Goal: Transaction & Acquisition: Book appointment/travel/reservation

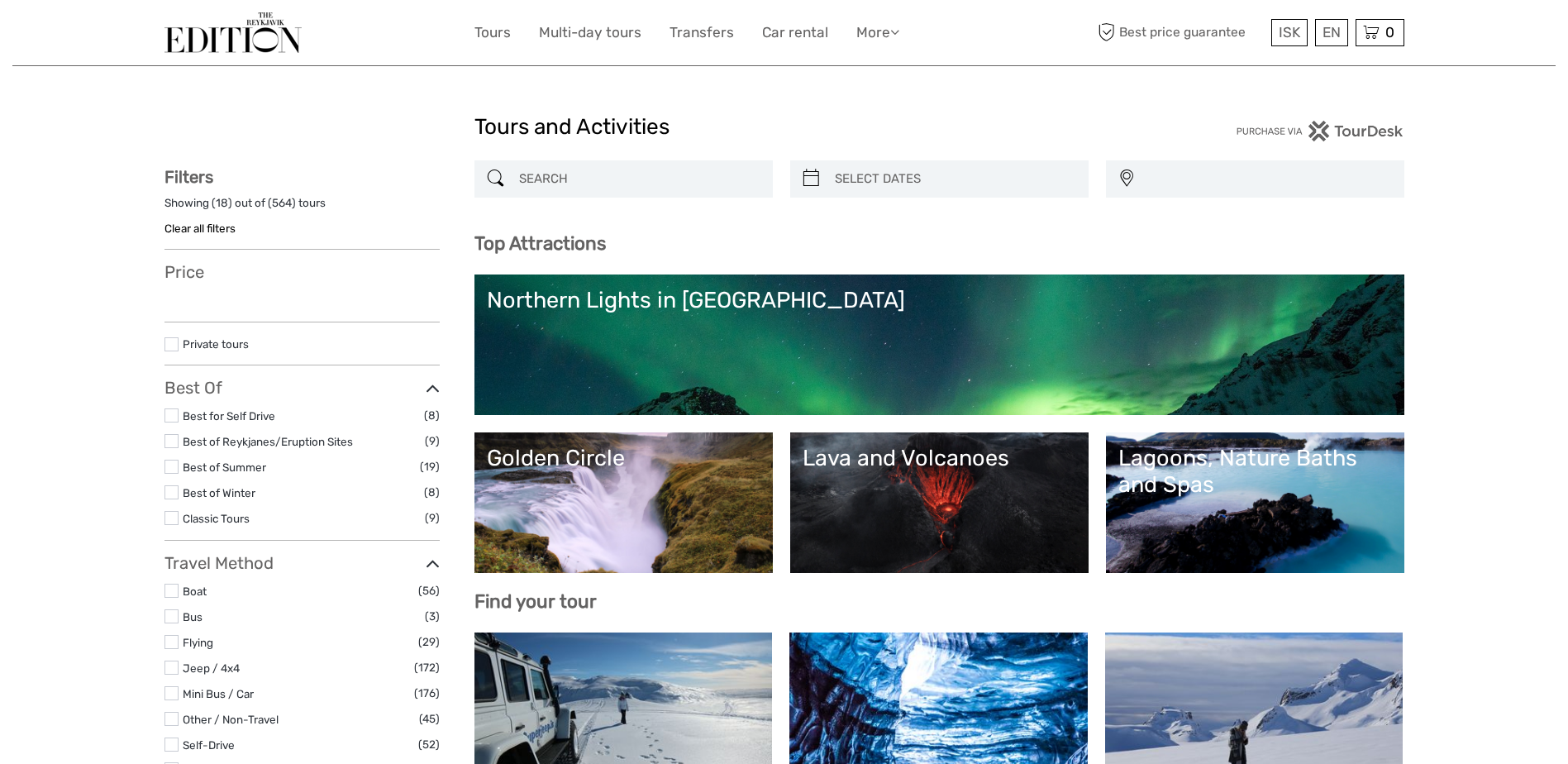
select select
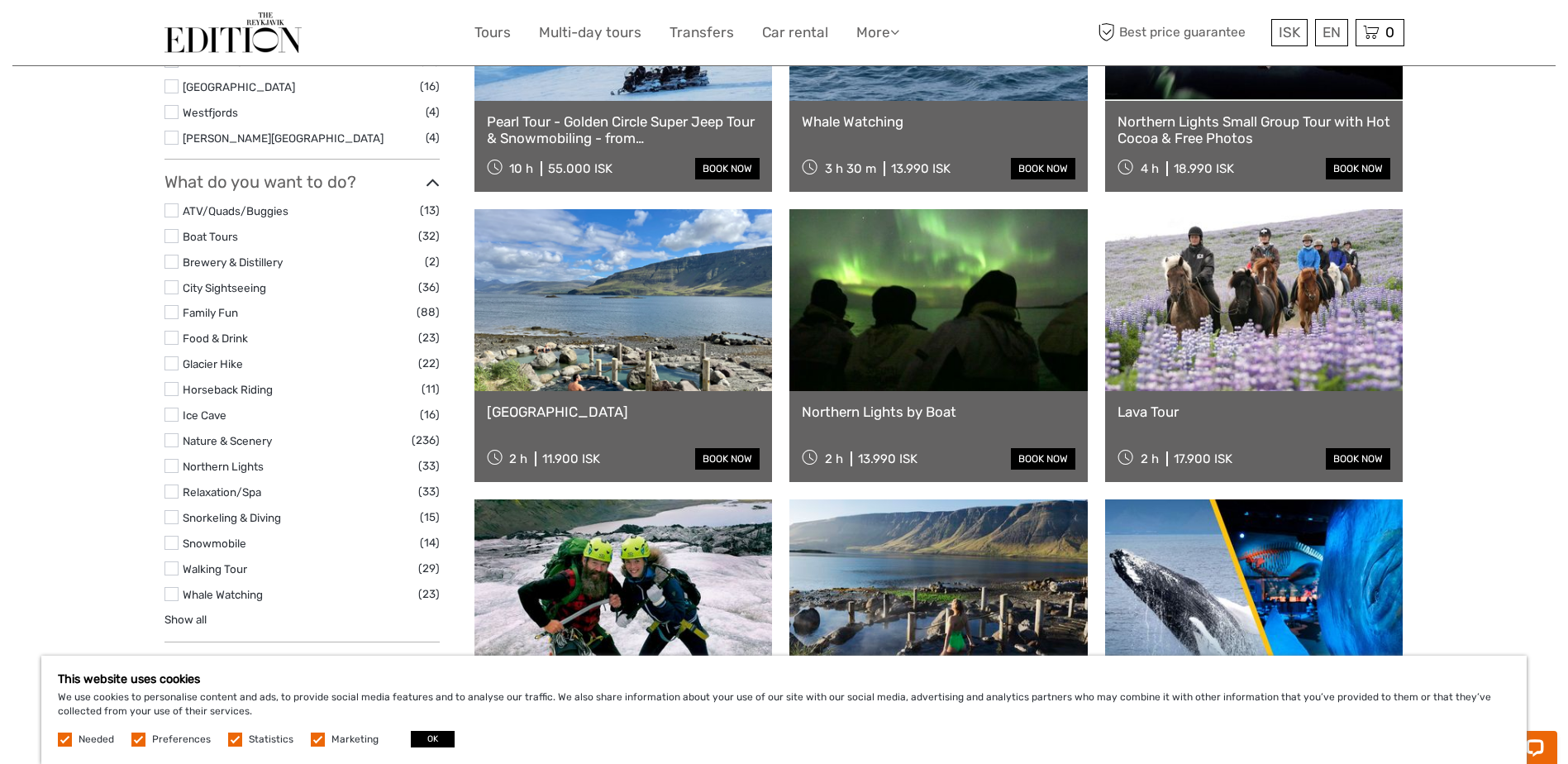
scroll to position [1349, 0]
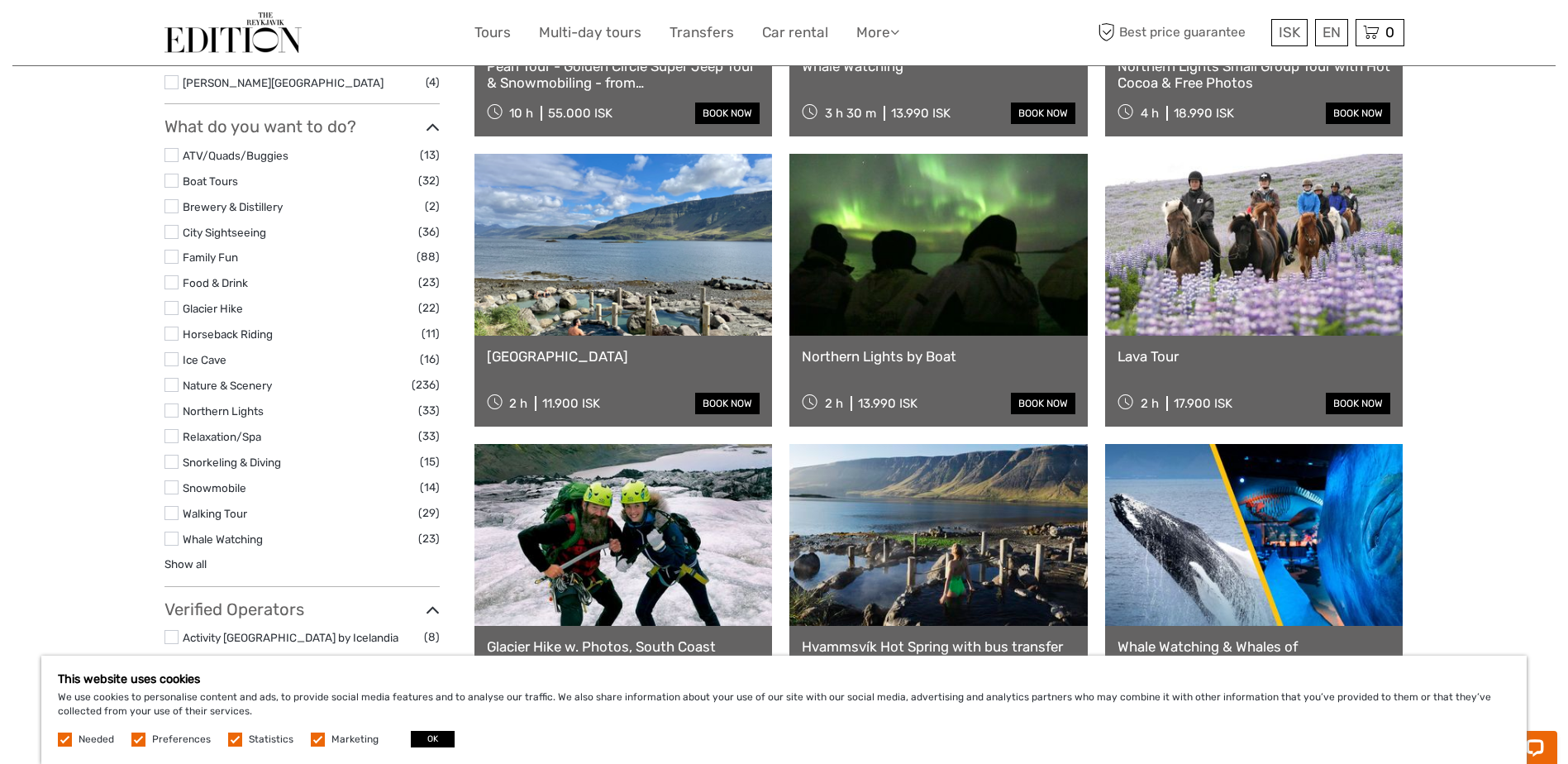
click at [1223, 212] on link at bounding box center [1254, 245] width 299 height 182
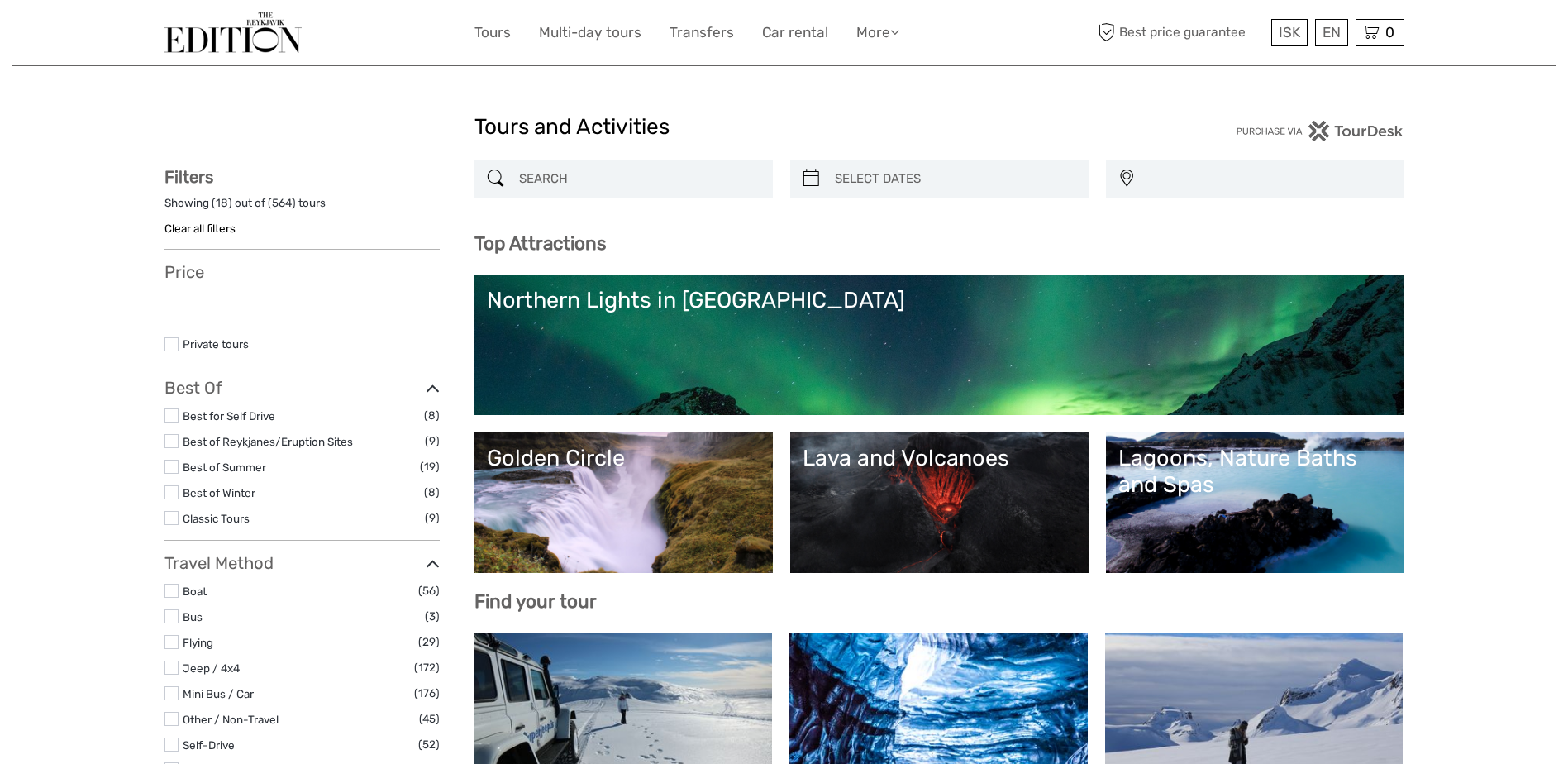
select select
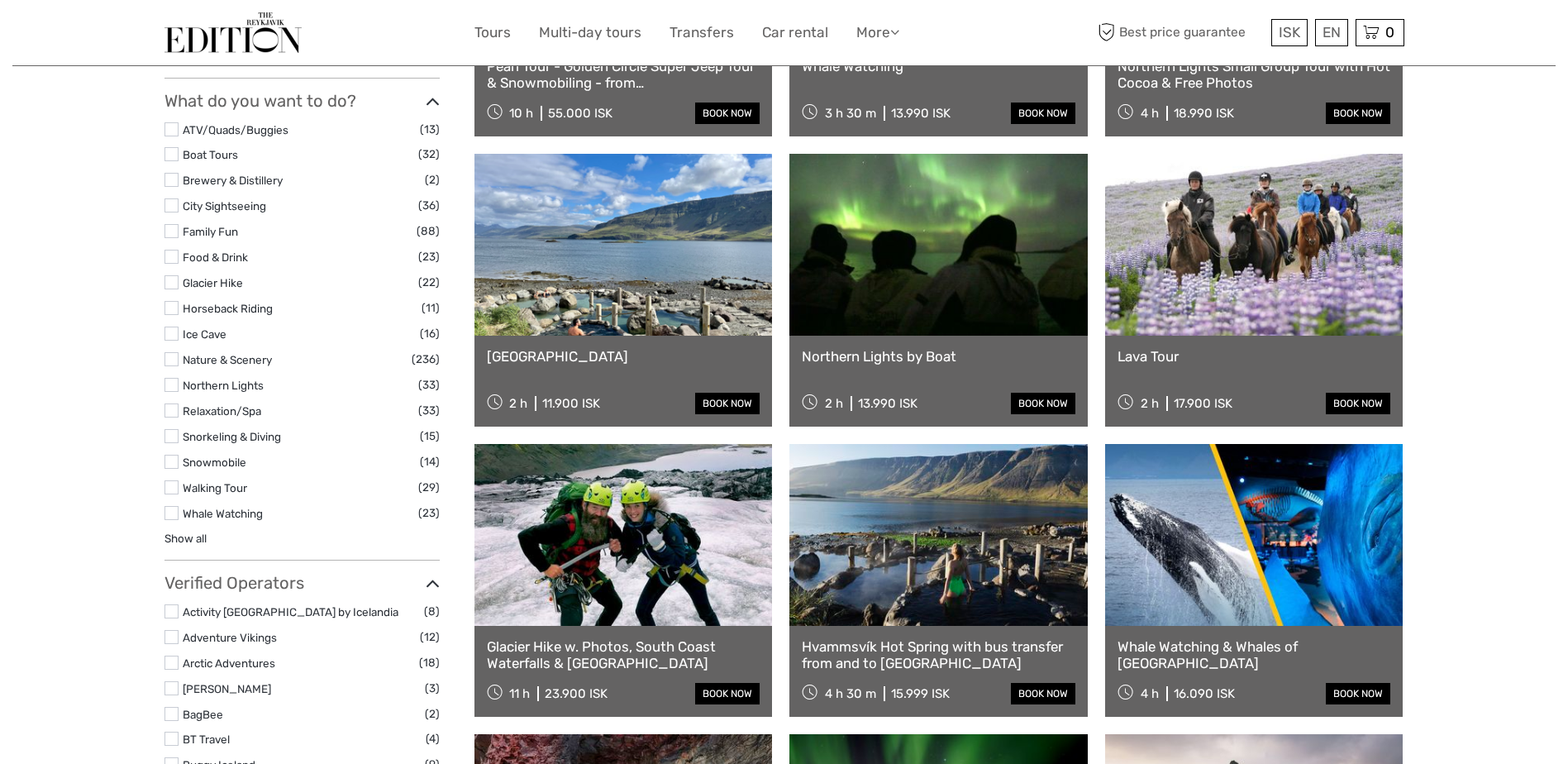
select select
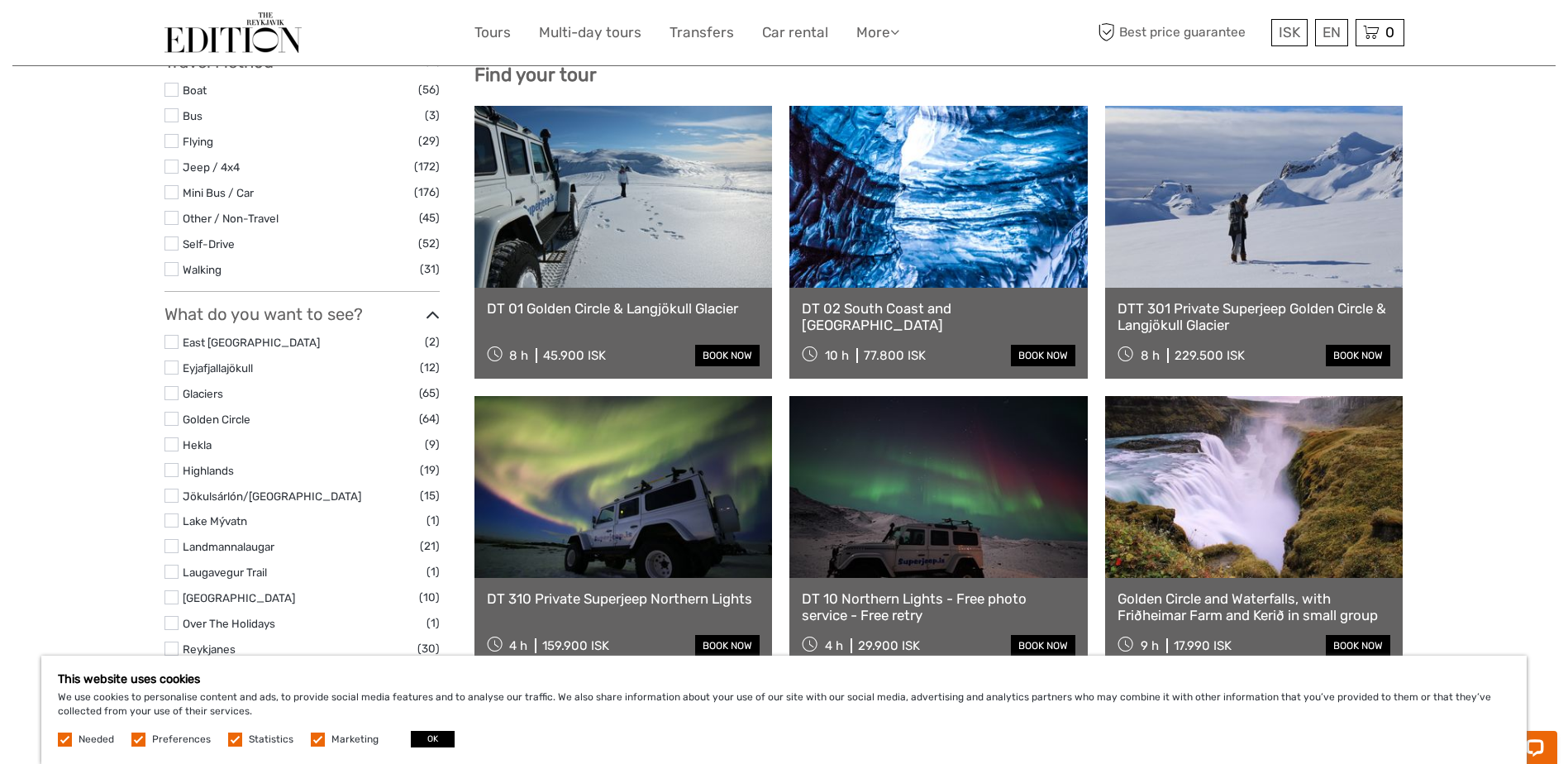
scroll to position [565, 0]
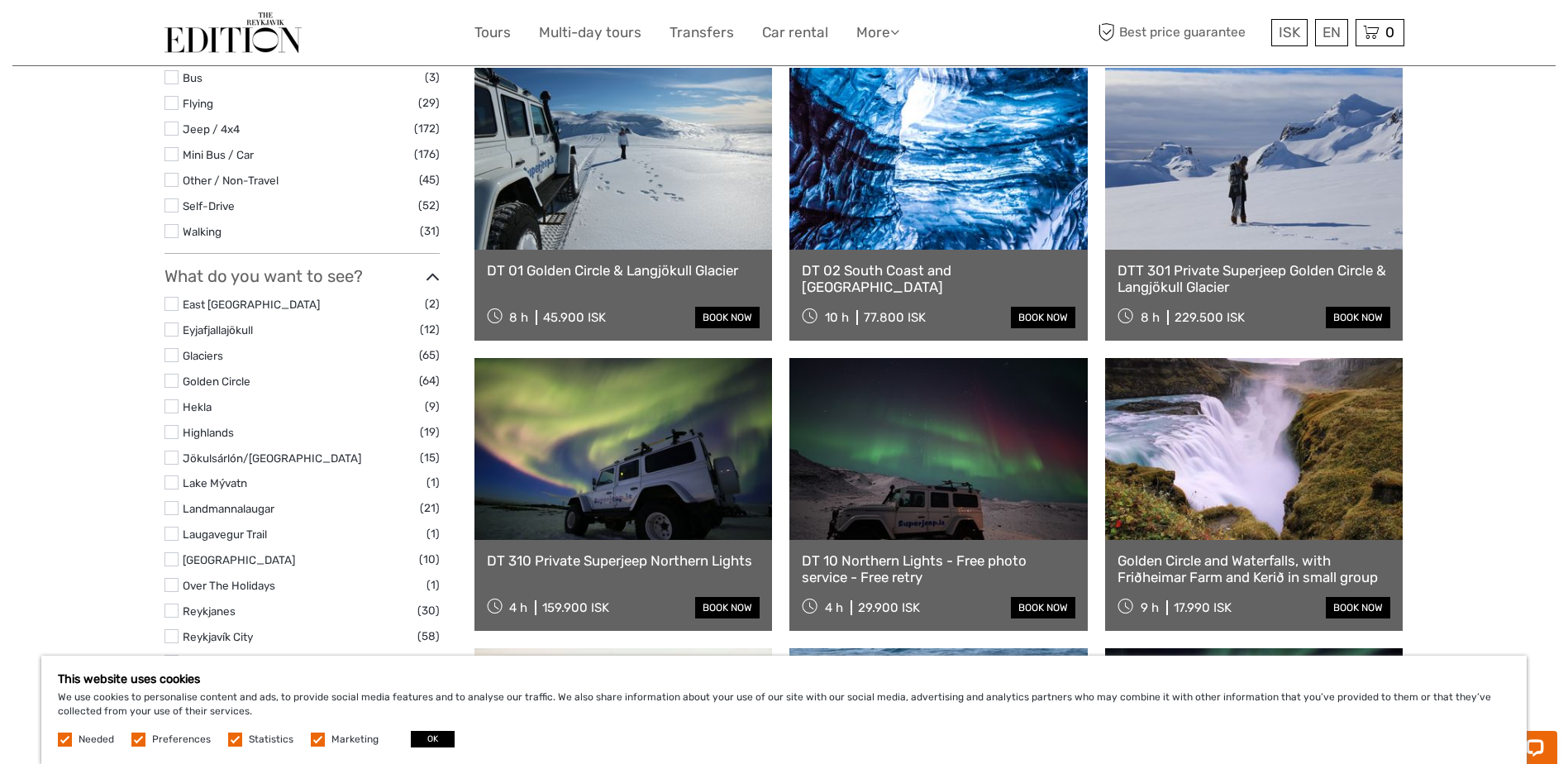
click at [1294, 572] on link "Golden Circle and Waterfalls, with Friðheimar Farm and Kerið in small group" at bounding box center [1254, 569] width 274 height 34
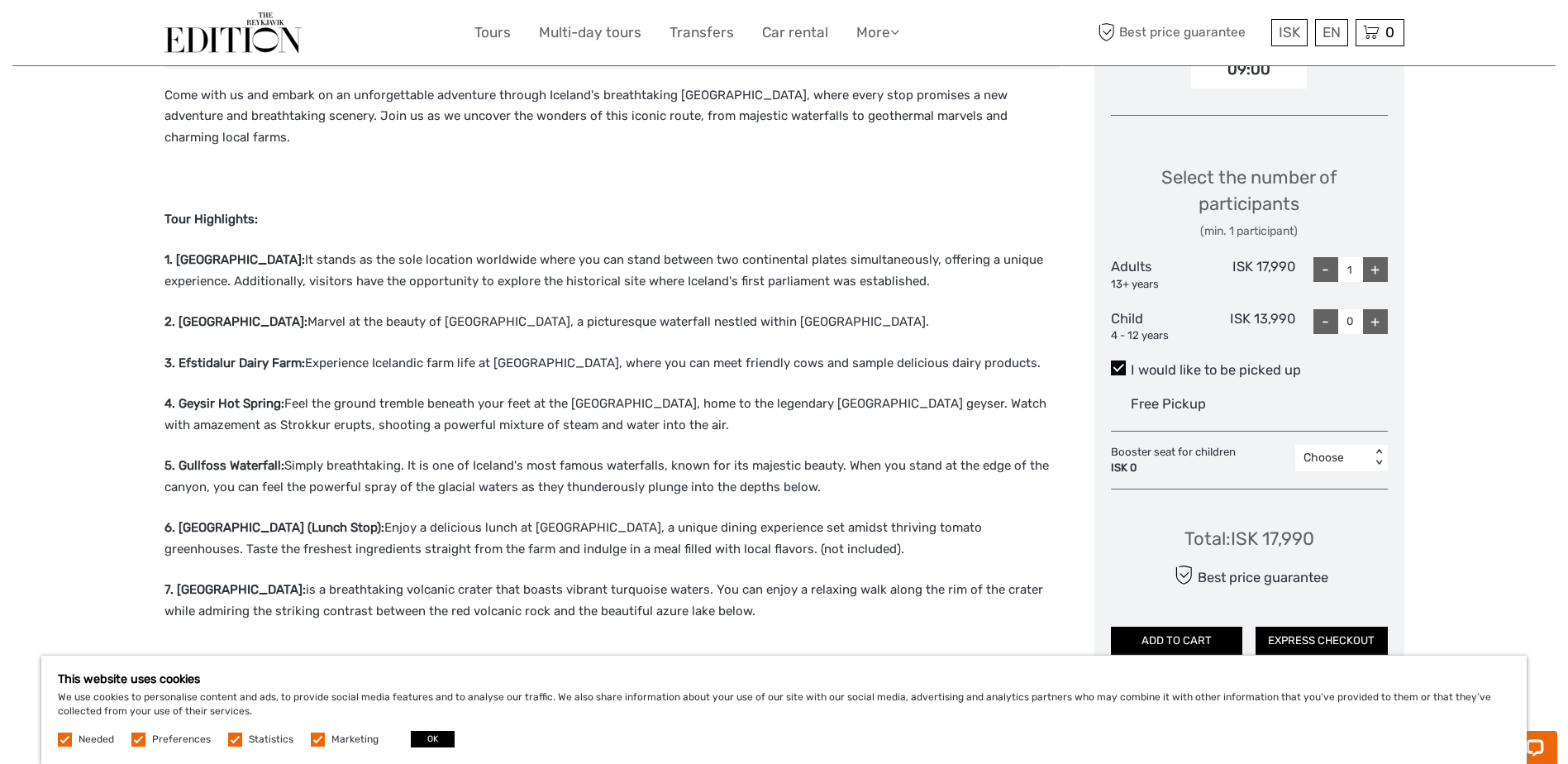
scroll to position [668, 0]
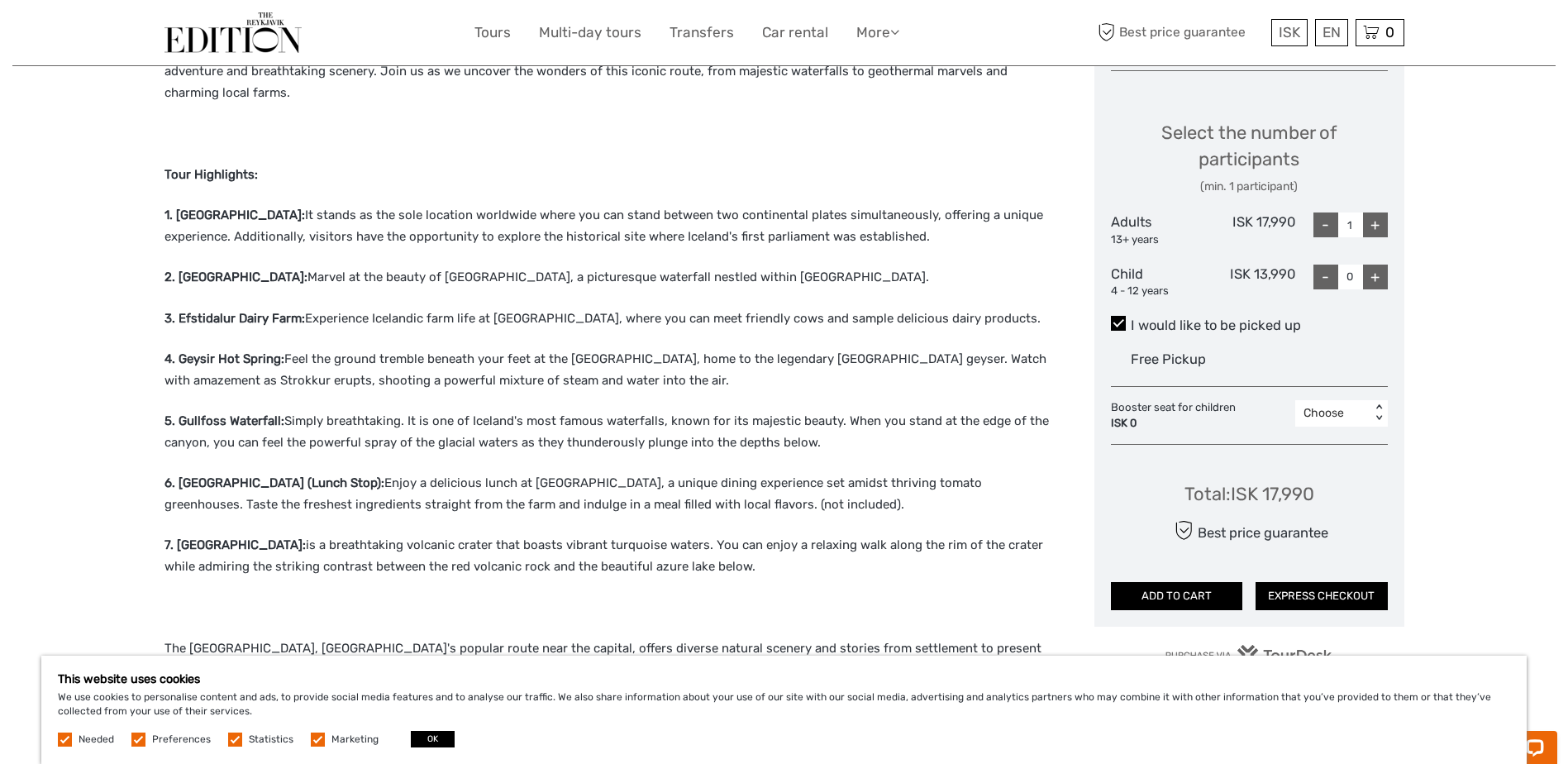
click at [1380, 225] on div "+" at bounding box center [1375, 225] width 25 height 25
type input "2"
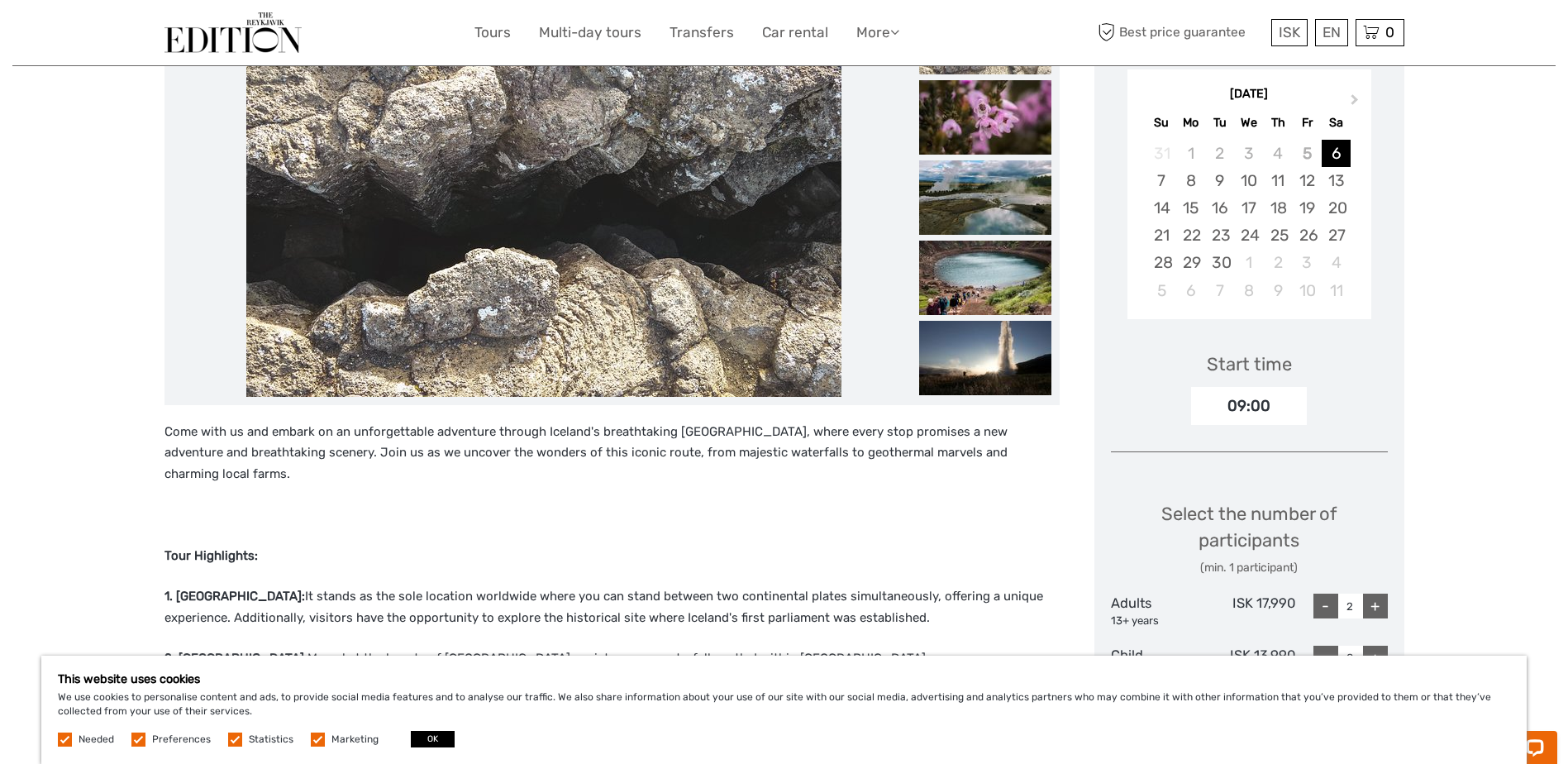
scroll to position [228, 0]
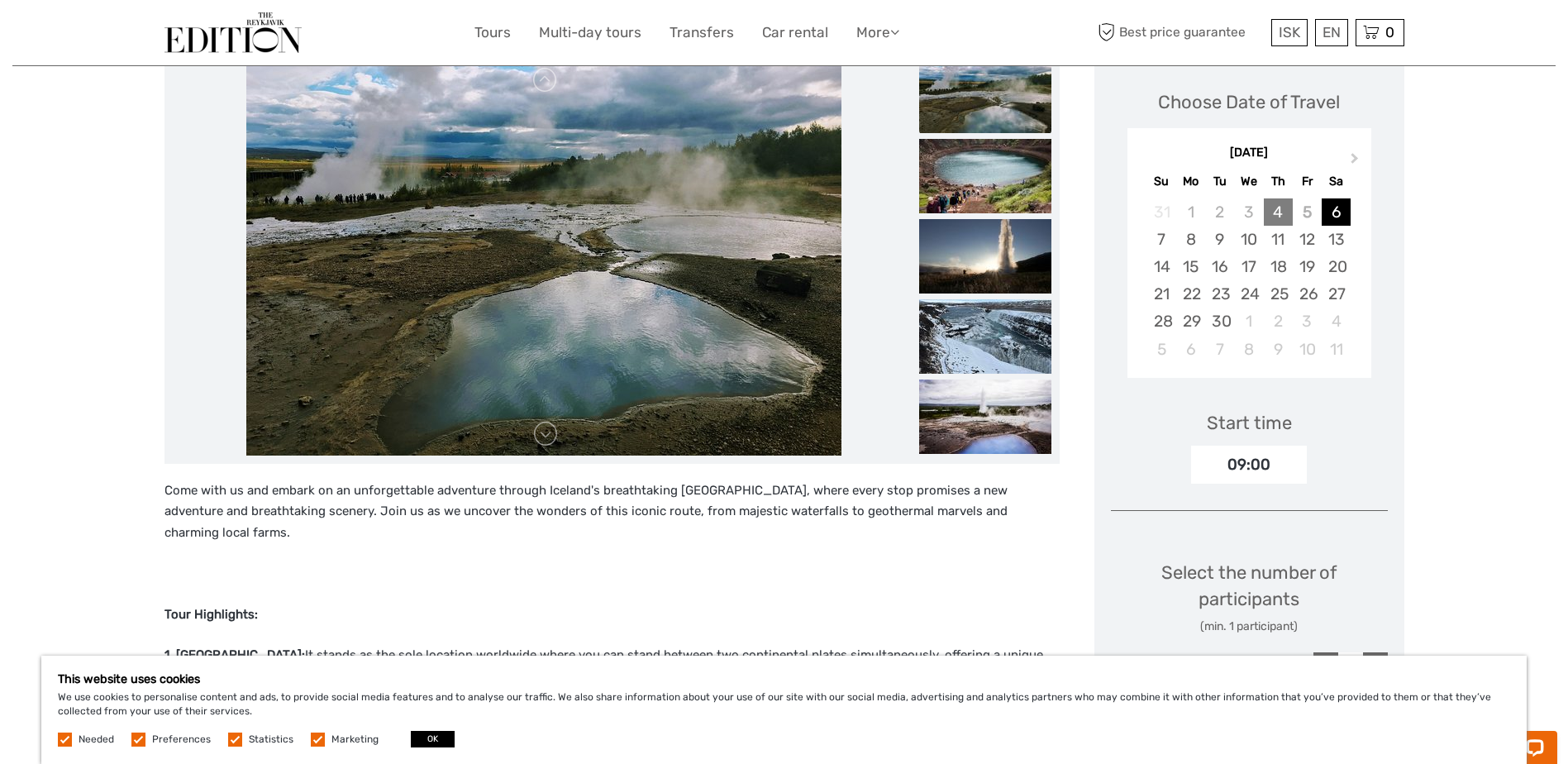
click at [1275, 211] on div "4" at bounding box center [1278, 212] width 29 height 27
click at [1304, 211] on div "5" at bounding box center [1307, 212] width 29 height 27
click at [1283, 213] on div "4" at bounding box center [1278, 212] width 29 height 27
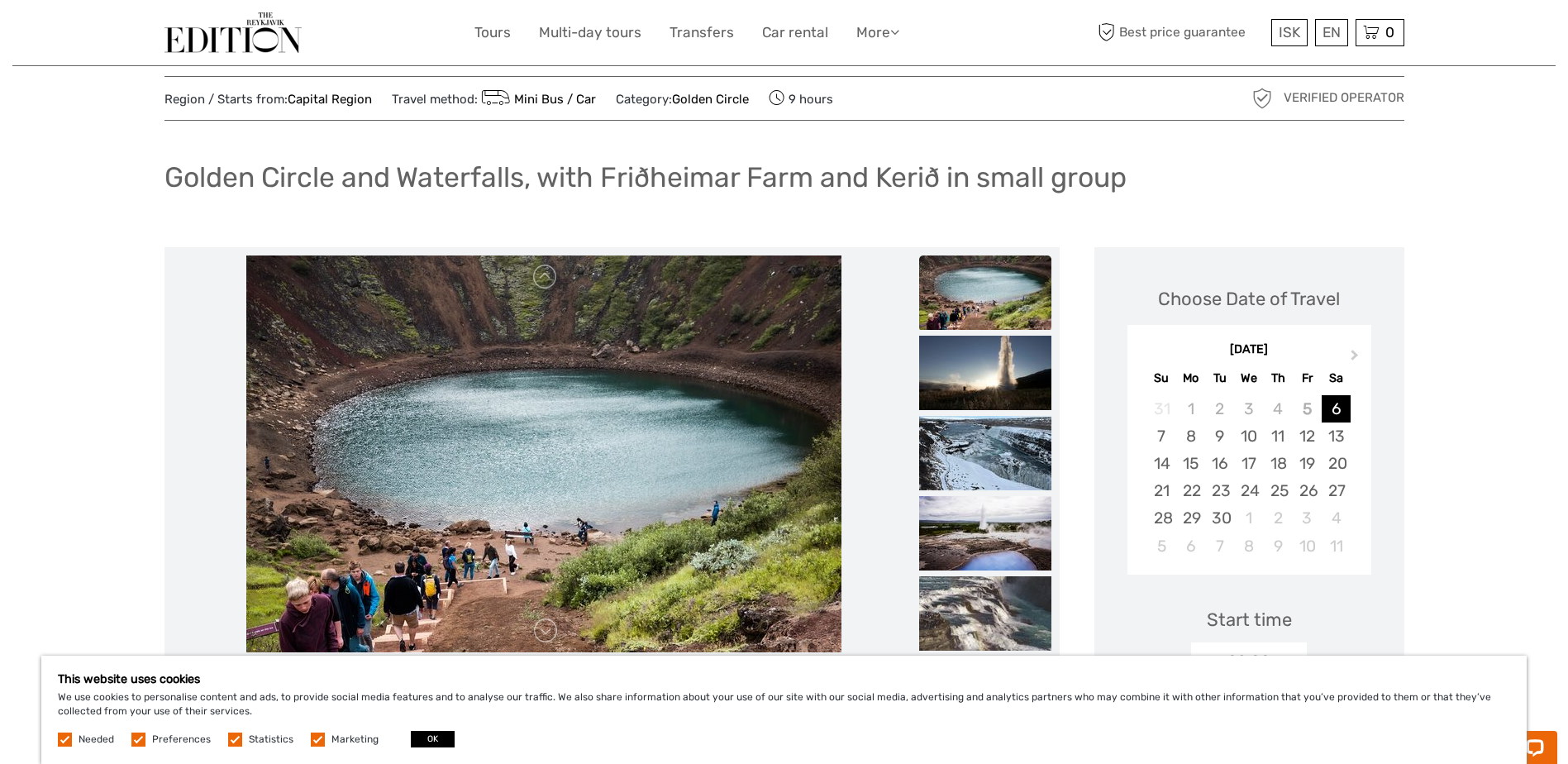
scroll to position [0, 0]
